Goal: Entertainment & Leisure: Consume media (video, audio)

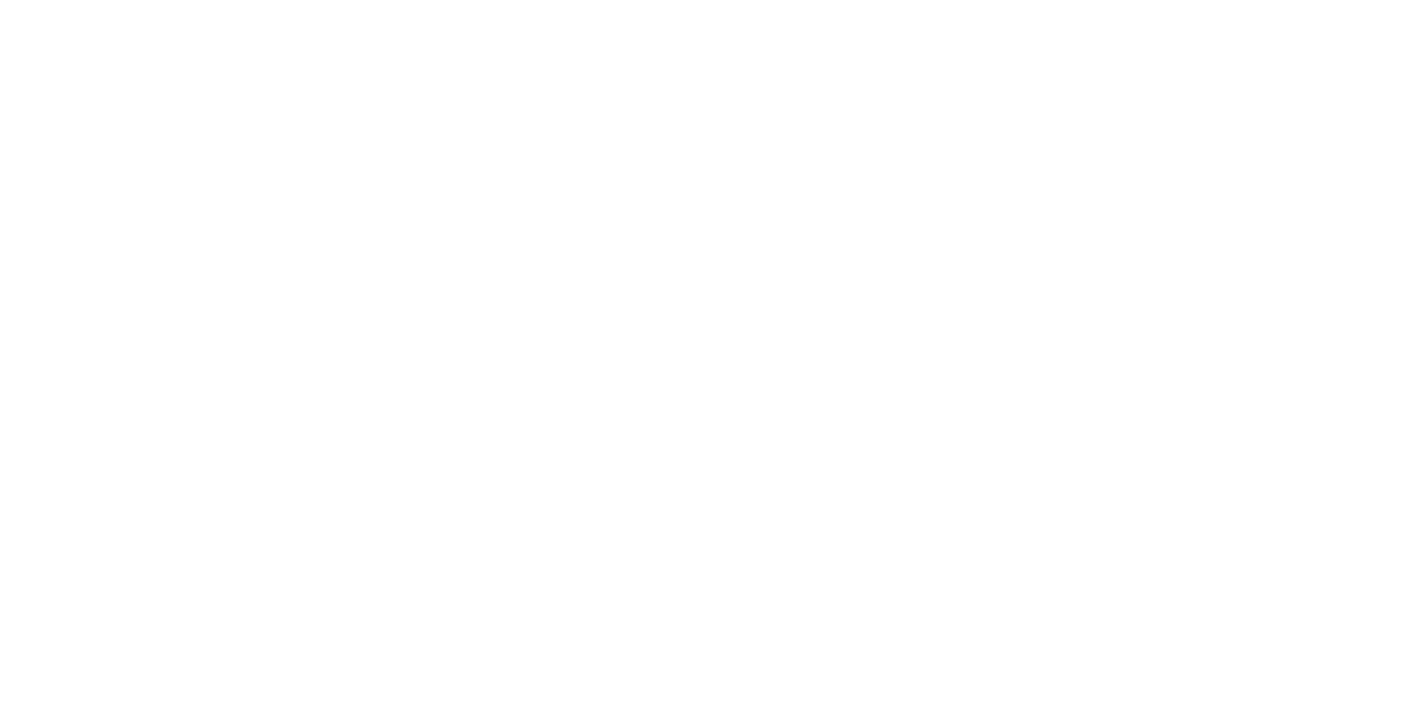
click at [1128, 0] on html at bounding box center [712, 0] width 1424 height 0
click at [1170, 0] on html at bounding box center [712, 0] width 1424 height 0
click at [1175, 0] on html at bounding box center [712, 0] width 1424 height 0
drag, startPoint x: 1170, startPoint y: 219, endPoint x: 1175, endPoint y: 234, distance: 15.7
click at [1171, 0] on html at bounding box center [712, 0] width 1424 height 0
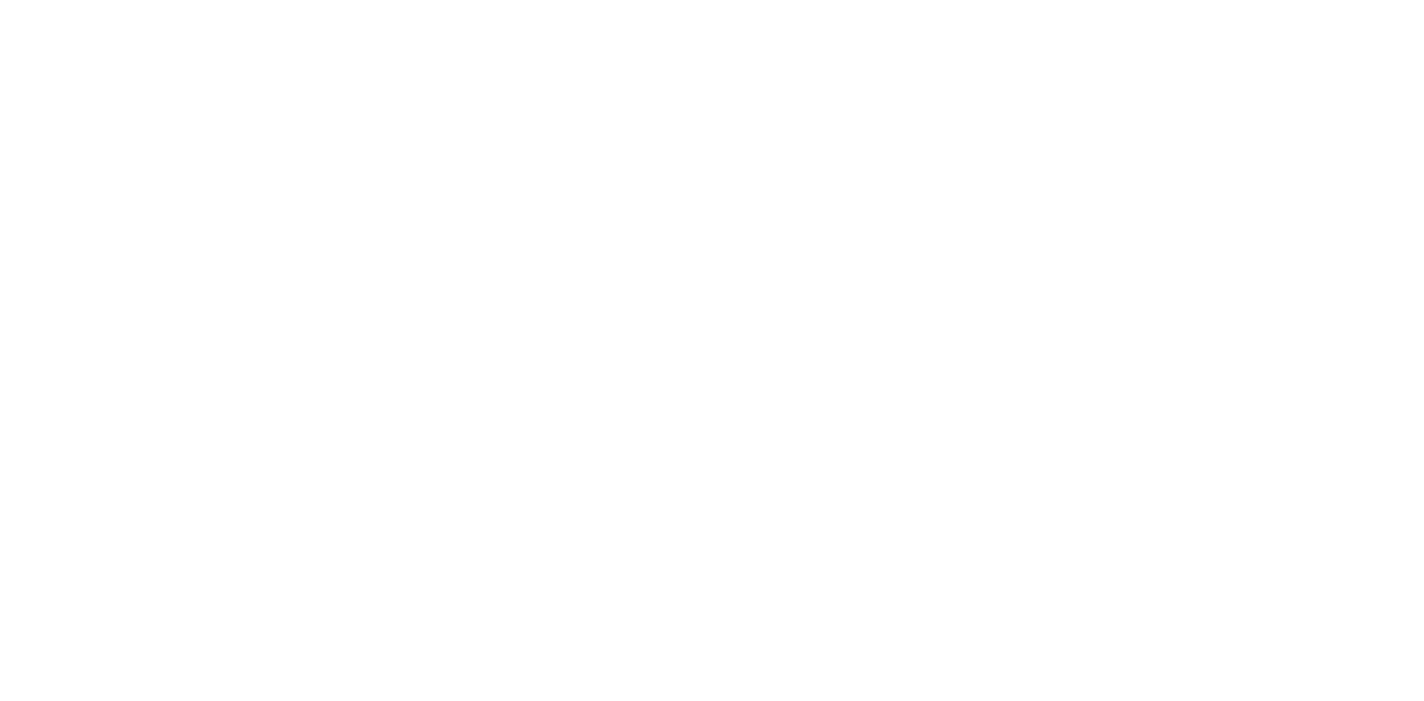
drag, startPoint x: 1175, startPoint y: 229, endPoint x: 1170, endPoint y: 255, distance: 26.5
click at [1170, 0] on html at bounding box center [712, 0] width 1424 height 0
drag, startPoint x: 1142, startPoint y: 309, endPoint x: 1108, endPoint y: 333, distance: 42.0
click at [1108, 0] on html at bounding box center [712, 0] width 1424 height 0
click at [1118, 0] on html at bounding box center [712, 0] width 1424 height 0
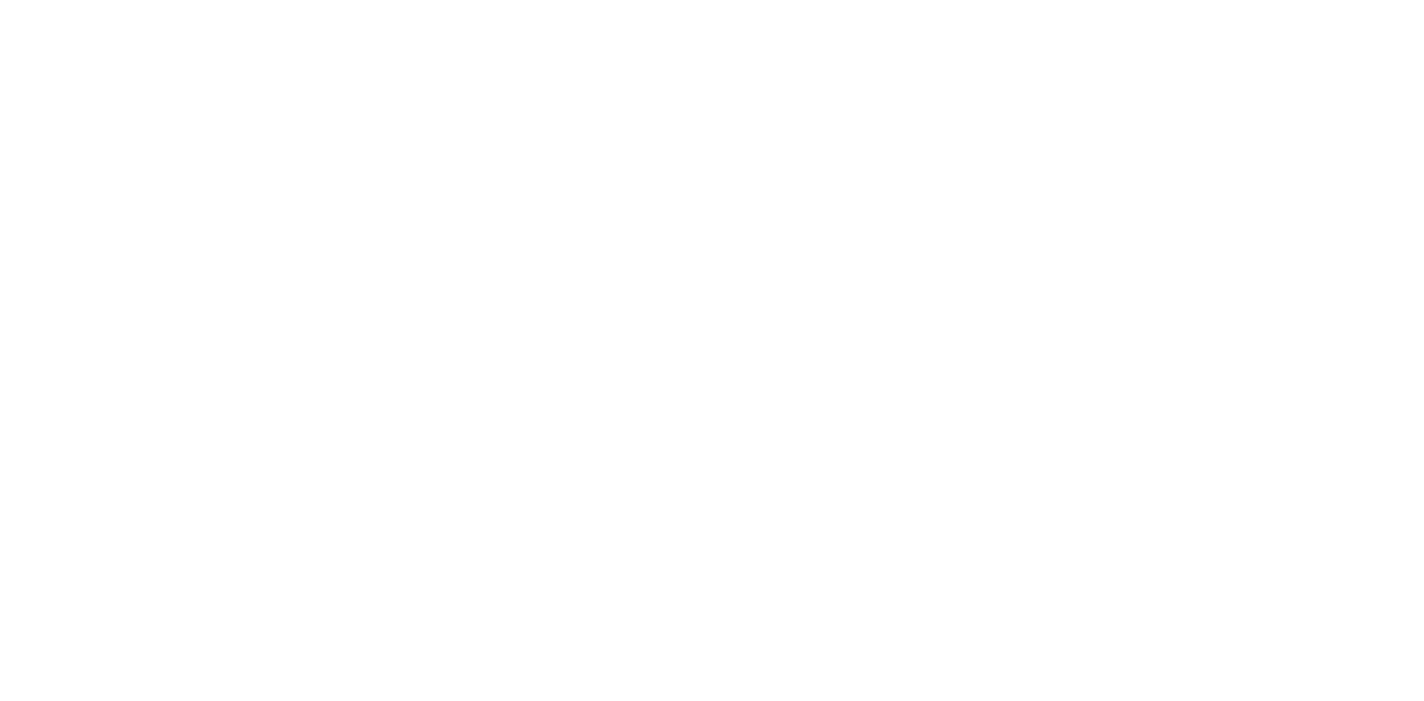
click at [1139, 0] on html at bounding box center [712, 0] width 1424 height 0
click at [1138, 0] on html at bounding box center [712, 0] width 1424 height 0
drag, startPoint x: 1129, startPoint y: 275, endPoint x: 1022, endPoint y: 349, distance: 129.6
click at [1022, 0] on html at bounding box center [712, 0] width 1424 height 0
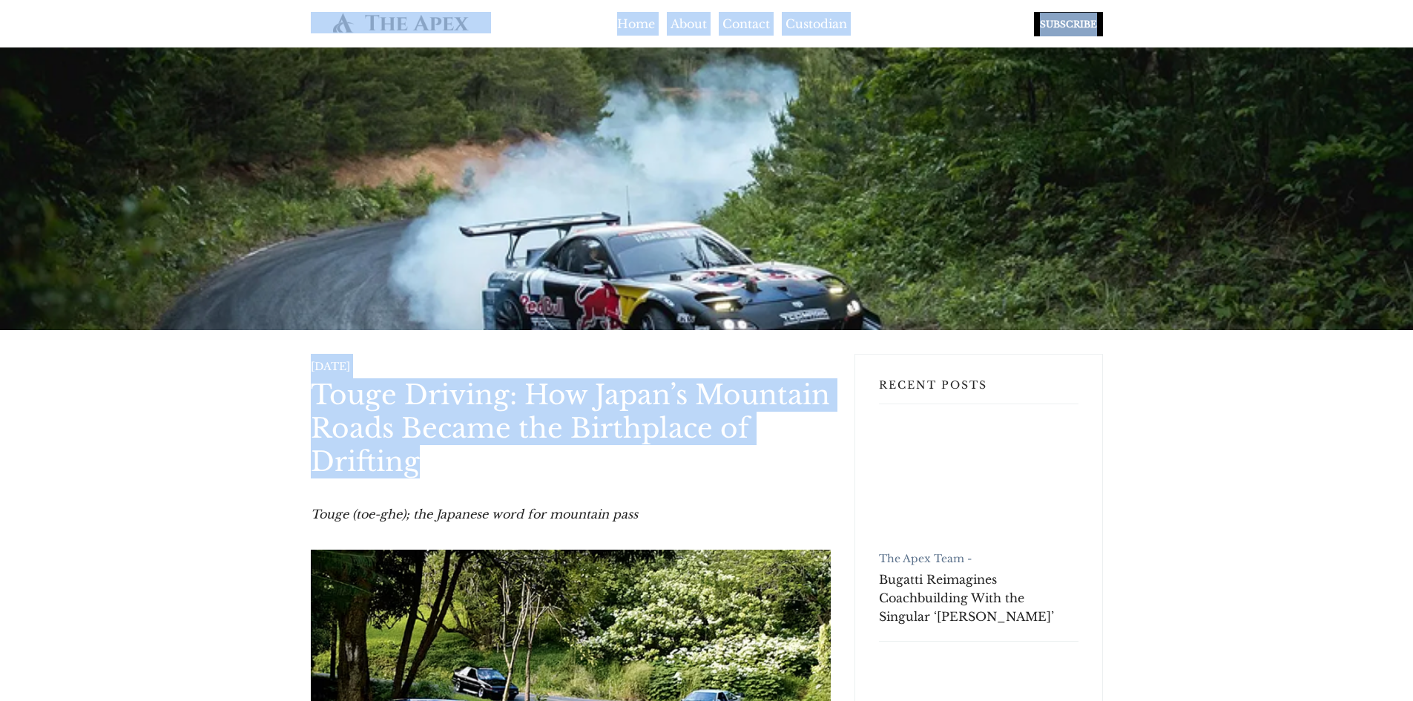
drag, startPoint x: 960, startPoint y: 335, endPoint x: 698, endPoint y: 413, distance: 273.1
click at [593, 383] on h1 "Touge Driving: How Japan’s Mountain Roads Became the Birthplace of Drifting" at bounding box center [571, 428] width 520 height 100
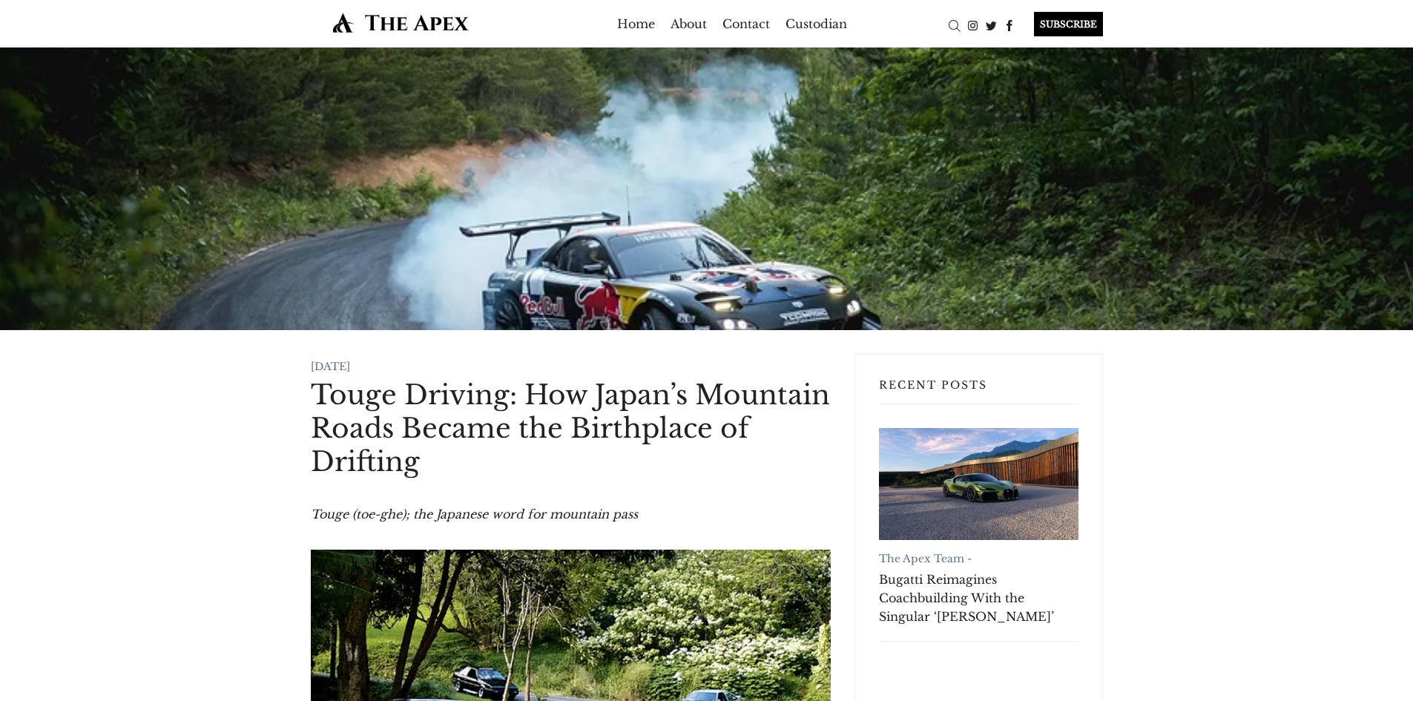
scroll to position [697, 0]
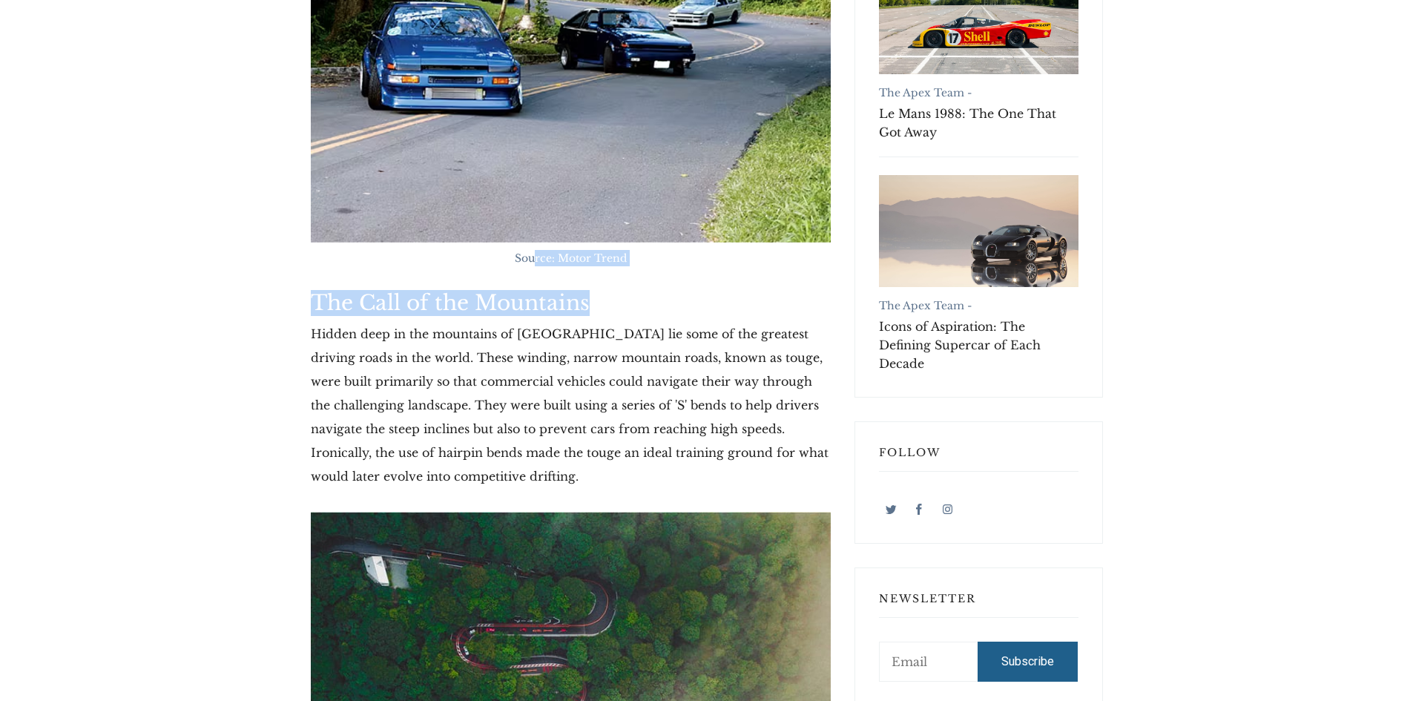
drag, startPoint x: 535, startPoint y: 252, endPoint x: 626, endPoint y: 283, distance: 96.2
click at [496, 210] on img at bounding box center [571, 47] width 520 height 390
click at [518, 455] on p "Hidden deep in the mountains of [GEOGRAPHIC_DATA] lie some of the greatest driv…" at bounding box center [571, 405] width 520 height 166
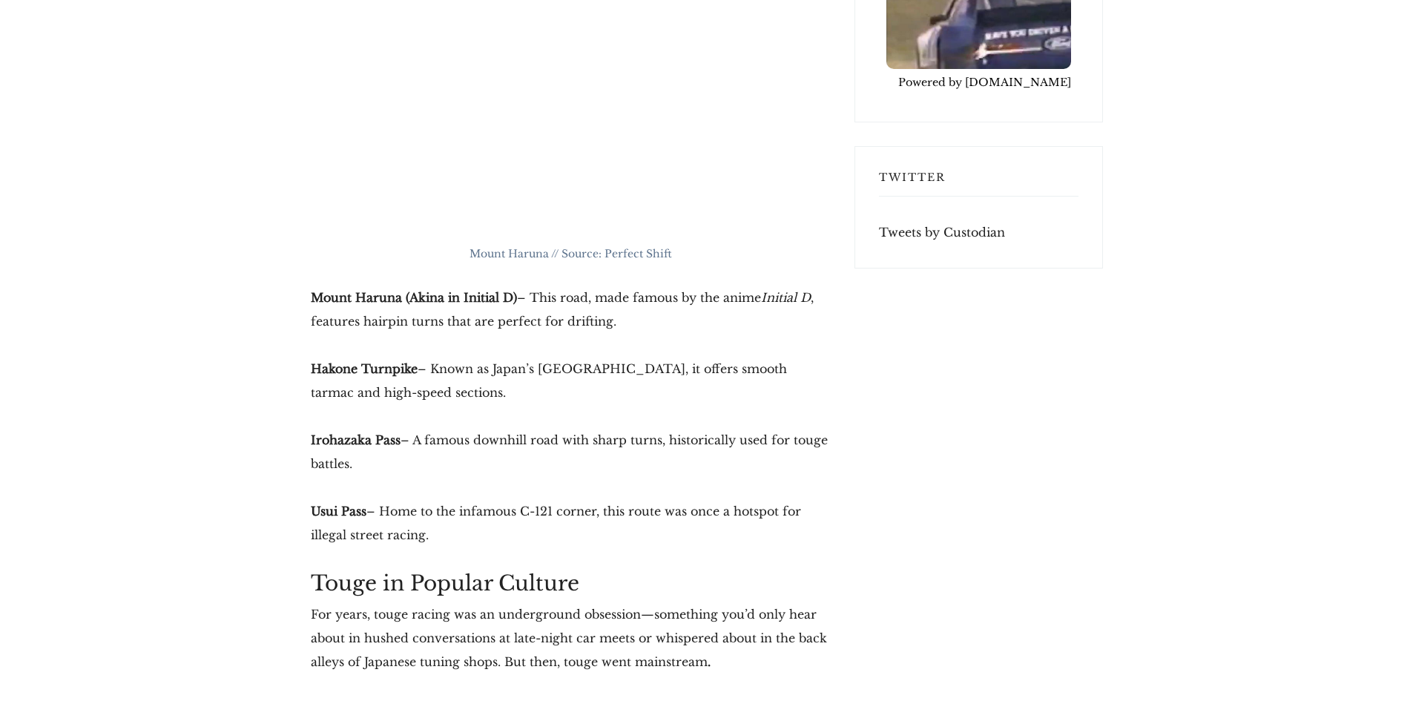
scroll to position [4257, 0]
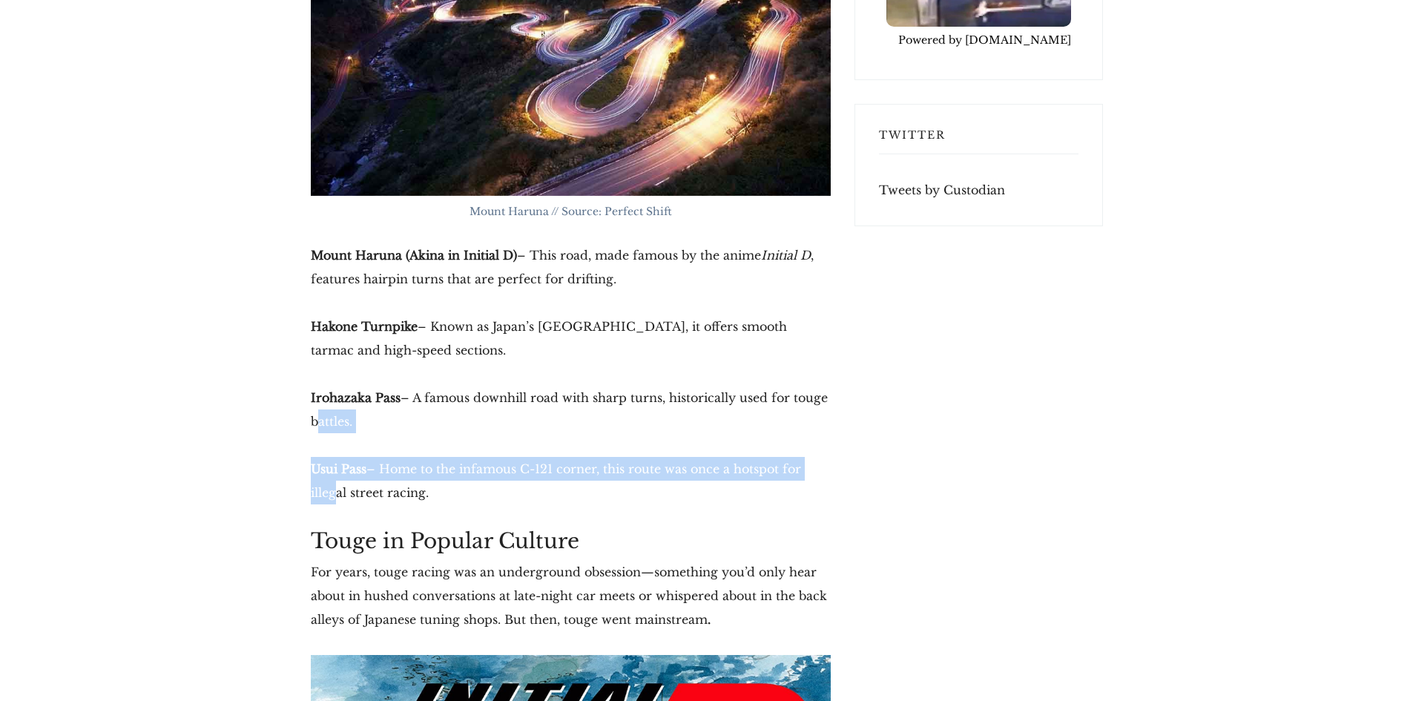
drag, startPoint x: 248, startPoint y: 404, endPoint x: 87, endPoint y: 461, distance: 171.2
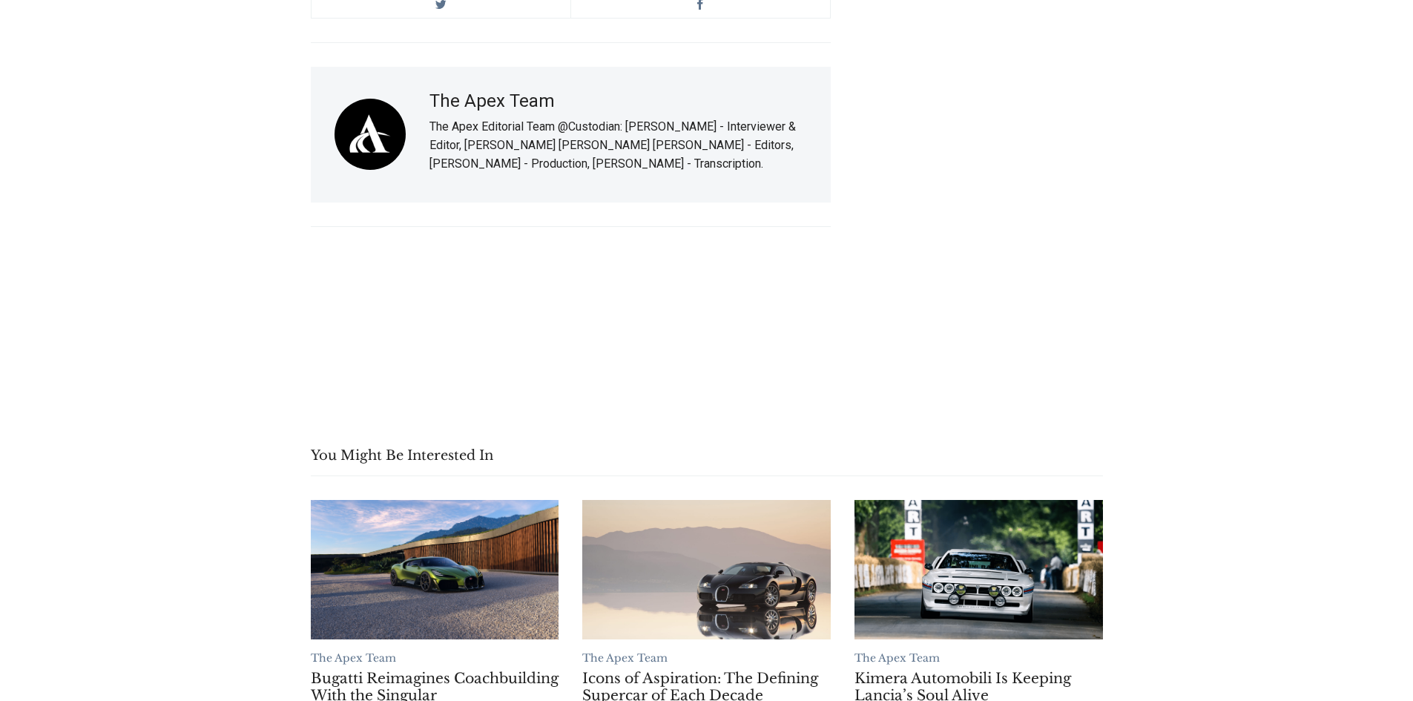
scroll to position [7468, 0]
